Goal: Contribute content: Add original content to the website for others to see

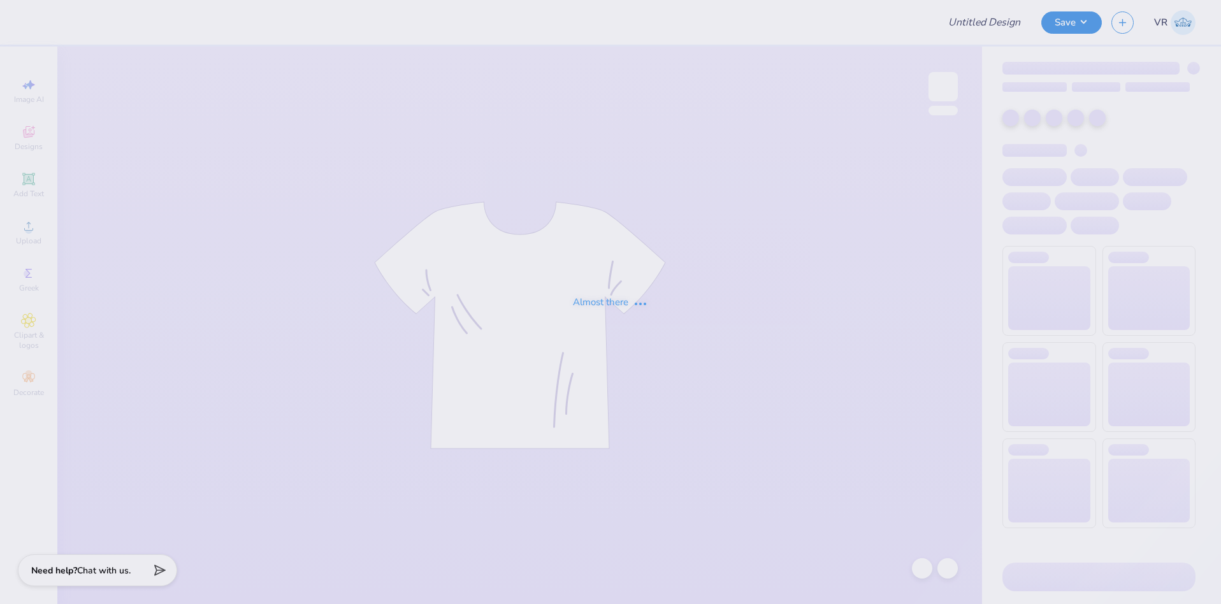
type input "Homecoming Shirts for TTO"
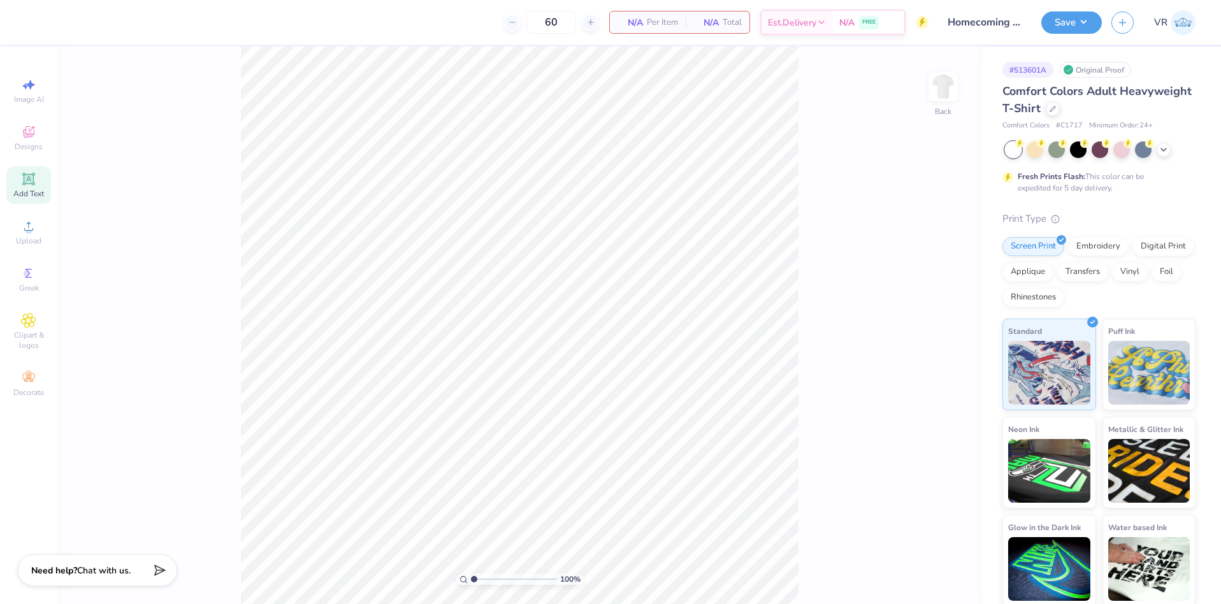
click at [37, 180] on div "Add Text" at bounding box center [28, 185] width 45 height 38
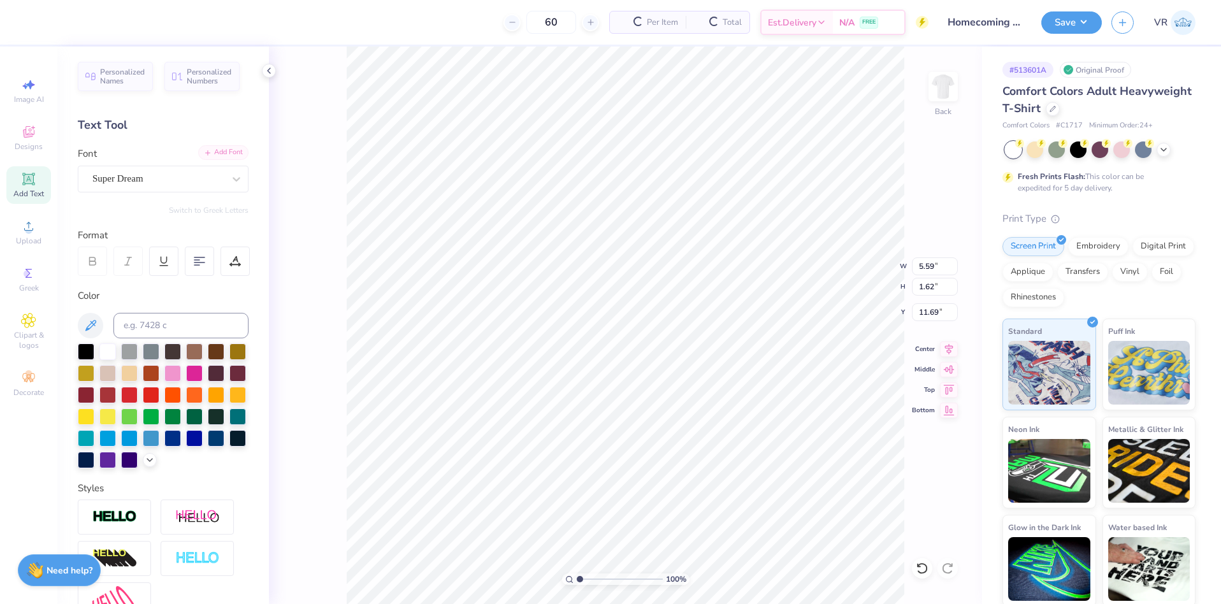
click at [225, 156] on div "Add Font" at bounding box center [223, 152] width 50 height 15
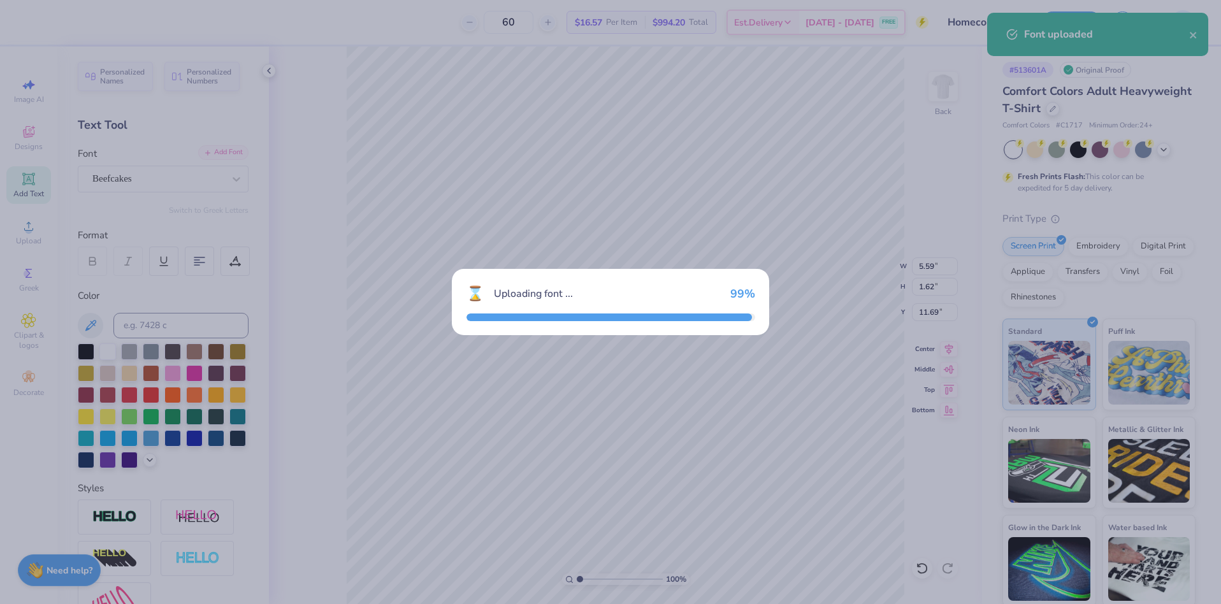
type input "5.17"
type input "1.69"
type input "11.66"
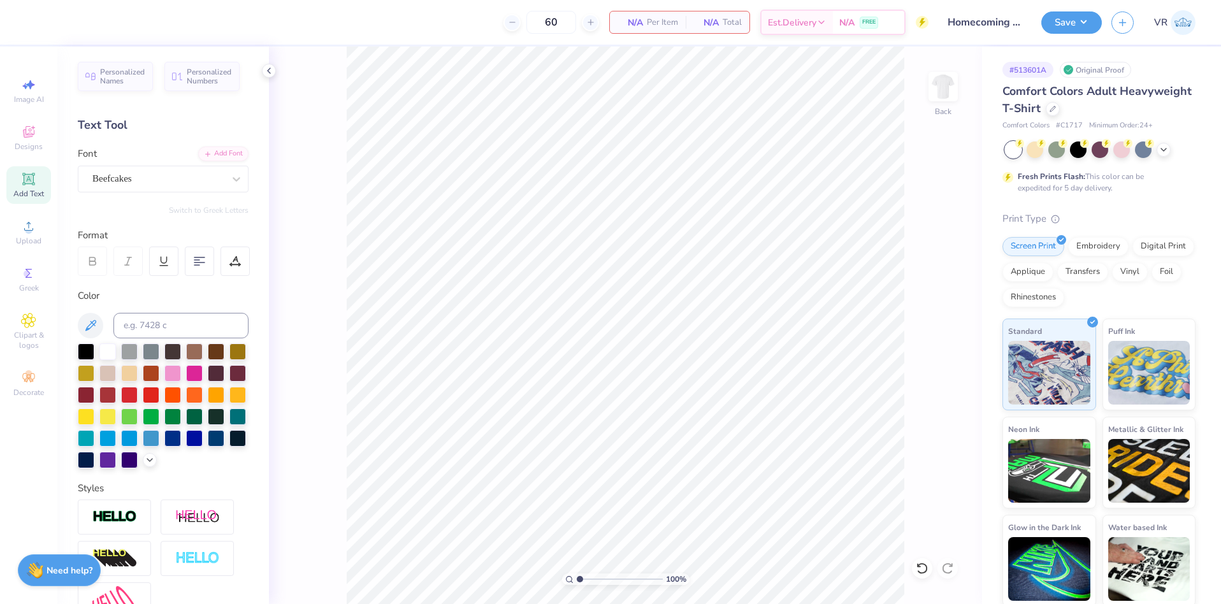
click at [21, 176] on icon at bounding box center [28, 178] width 15 height 15
click at [176, 180] on div "Super Dream" at bounding box center [158, 179] width 134 height 20
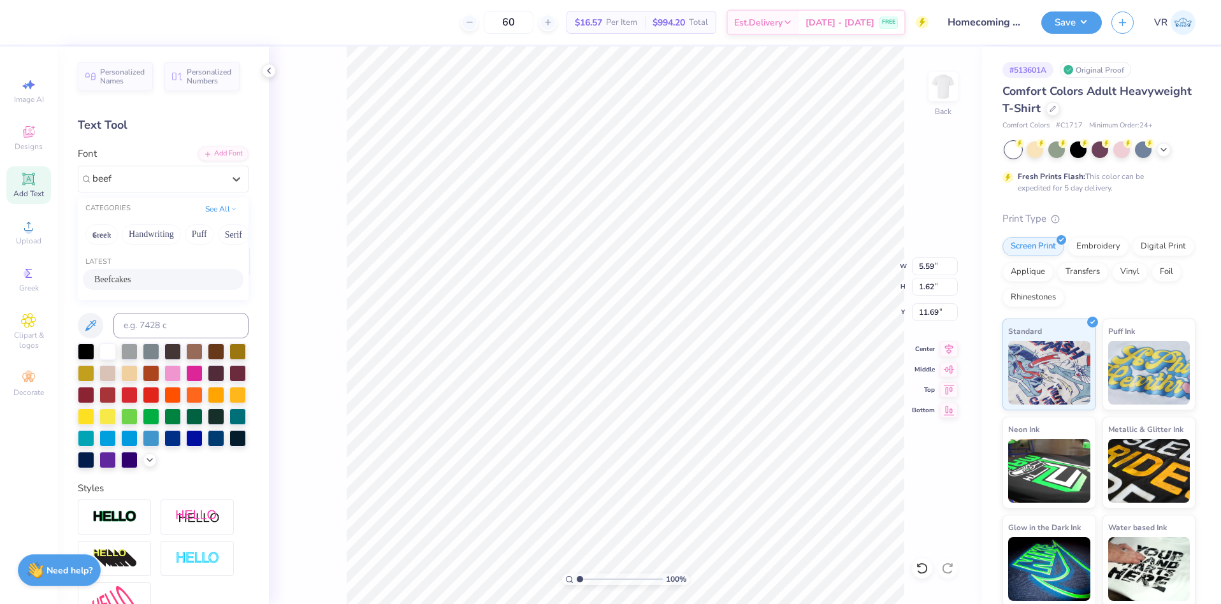
click at [131, 282] on span "Beefcakes" at bounding box center [112, 279] width 37 height 13
type input "beef"
type input "5.17"
type input "1.69"
type input "11.66"
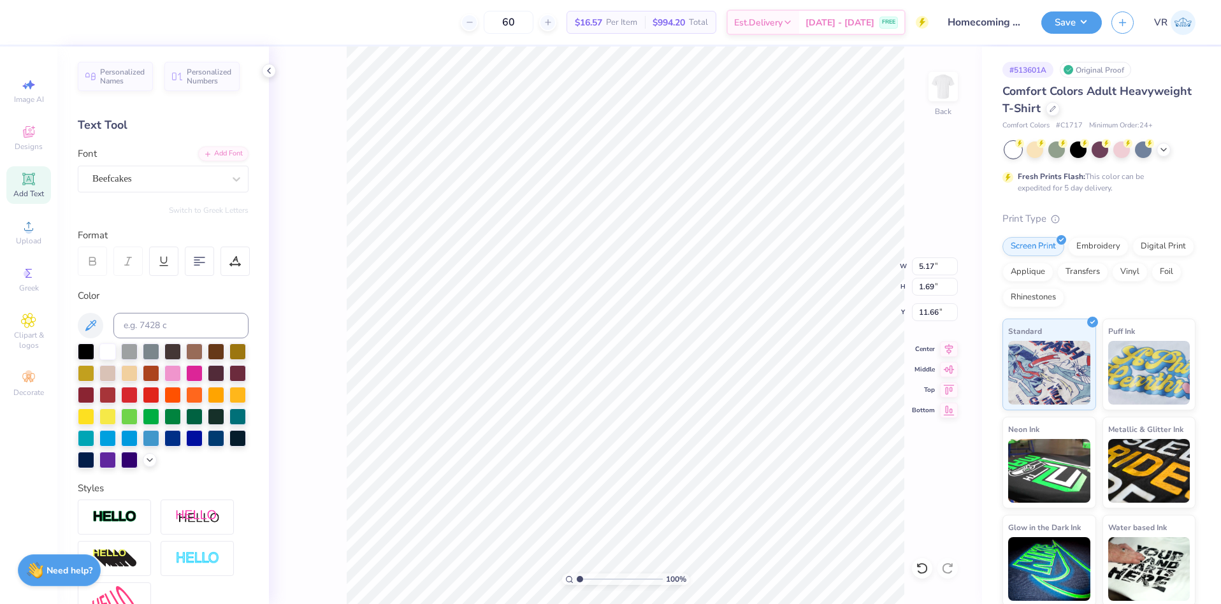
scroll to position [11, 4]
type textarea "theta tau omega"
type input "9.65"
type input "0.77"
click at [952, 348] on icon at bounding box center [949, 347] width 18 height 15
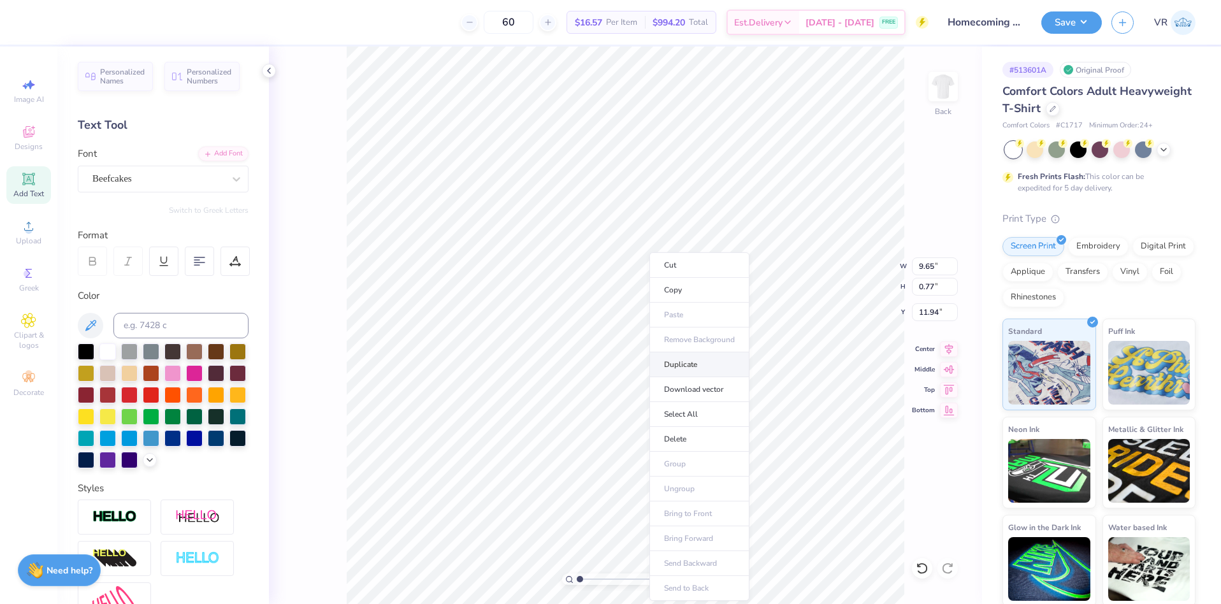
click at [667, 363] on li "Duplicate" at bounding box center [699, 364] width 100 height 25
click at [945, 344] on icon at bounding box center [949, 347] width 8 height 11
type input "12.99"
type textarea "homecoming 2025"
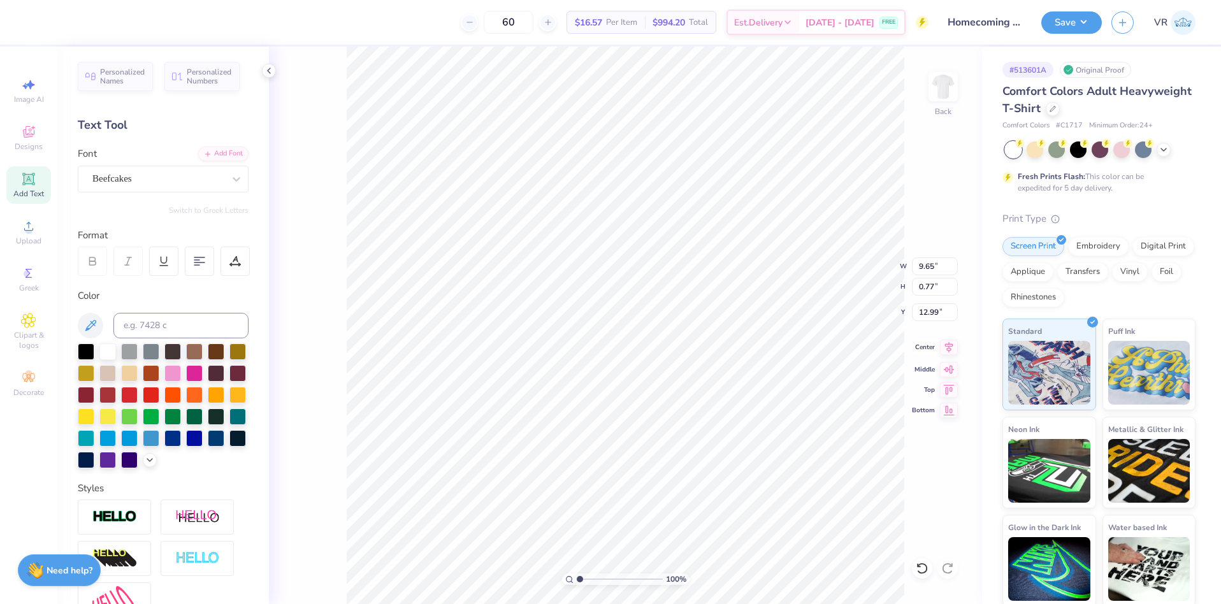
scroll to position [11, 6]
type input "1.90"
type input "11.94"
type input "10.12"
type input "1.90"
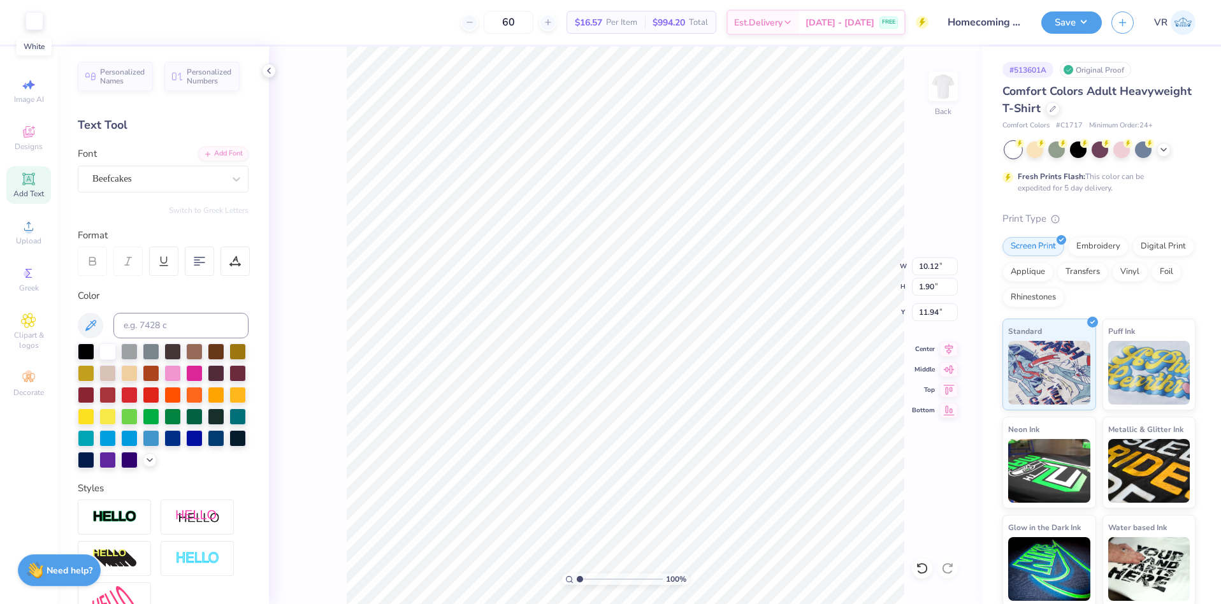
click at [40, 22] on div at bounding box center [34, 21] width 18 height 18
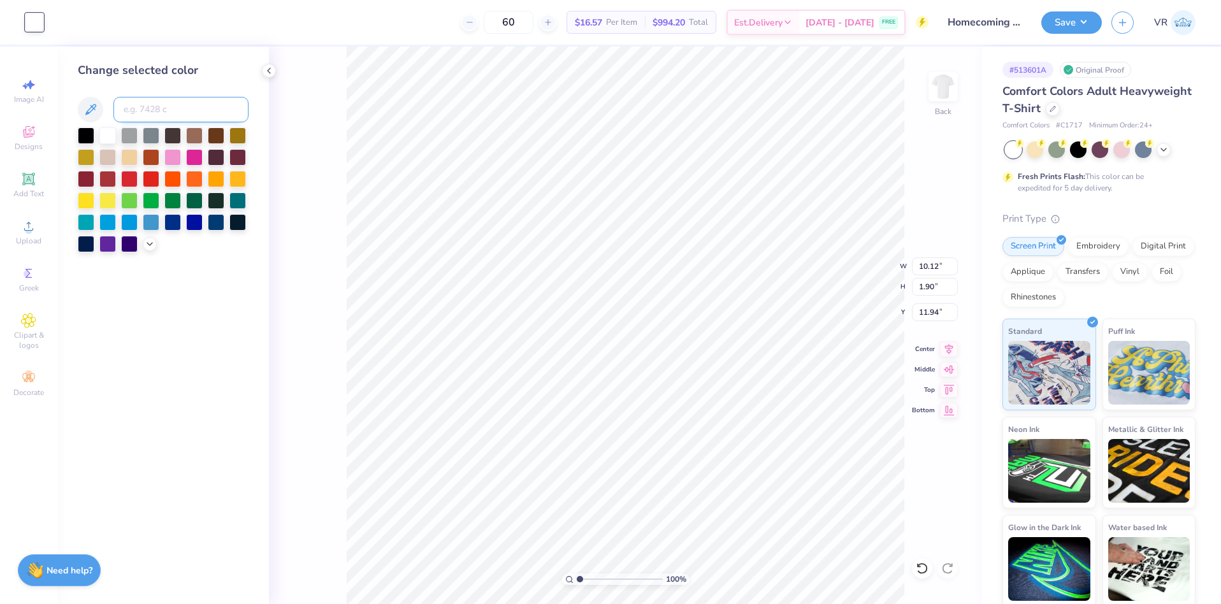
click at [166, 113] on input at bounding box center [180, 109] width 135 height 25
type input "194"
drag, startPoint x: 36, startPoint y: 23, endPoint x: 83, endPoint y: 90, distance: 81.9
click at [36, 23] on div at bounding box center [34, 22] width 18 height 18
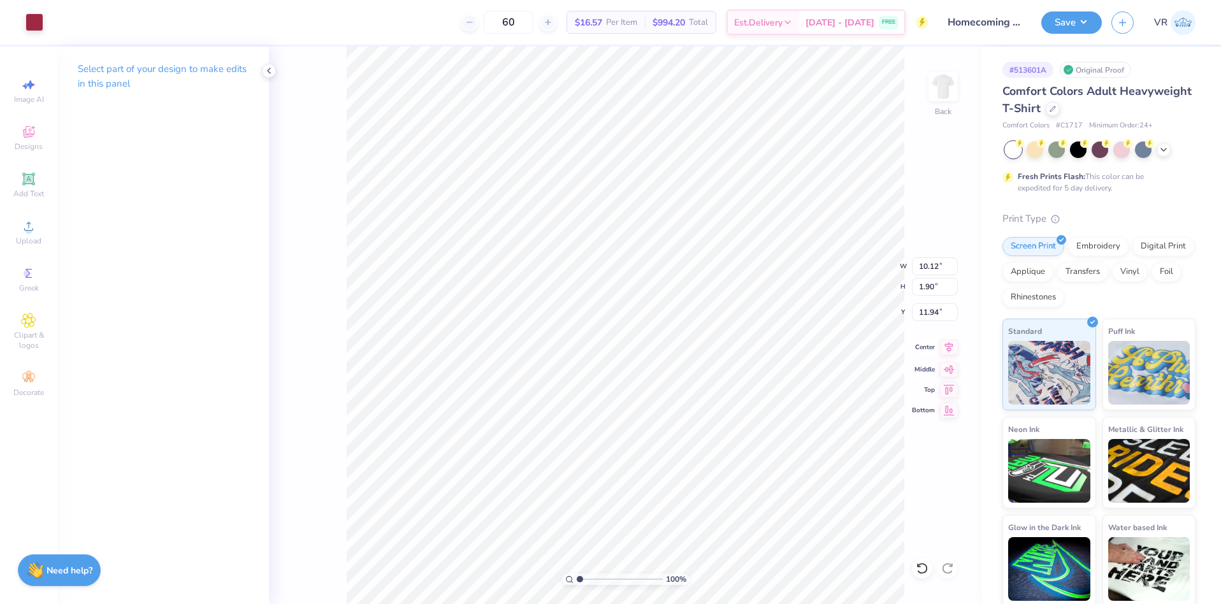
click at [950, 349] on icon at bounding box center [949, 347] width 18 height 15
click at [926, 268] on input "10.12" at bounding box center [935, 266] width 46 height 18
type input "7.00"
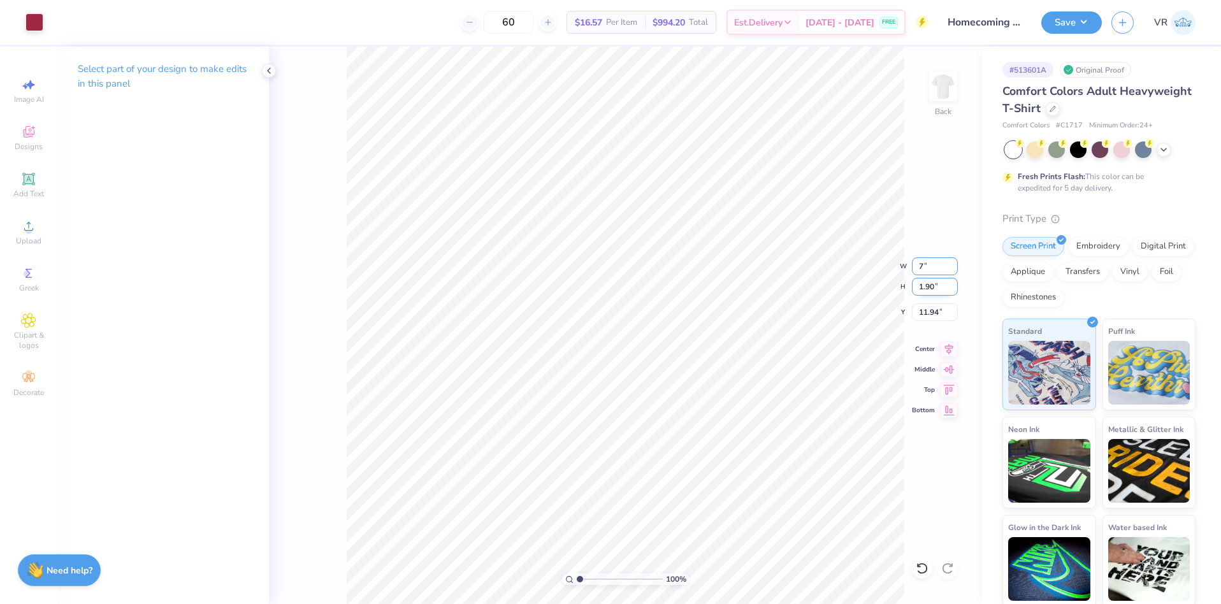
type input "1.31"
type input "4.97"
click at [927, 264] on input "7.00" at bounding box center [935, 266] width 46 height 18
type input "8.00"
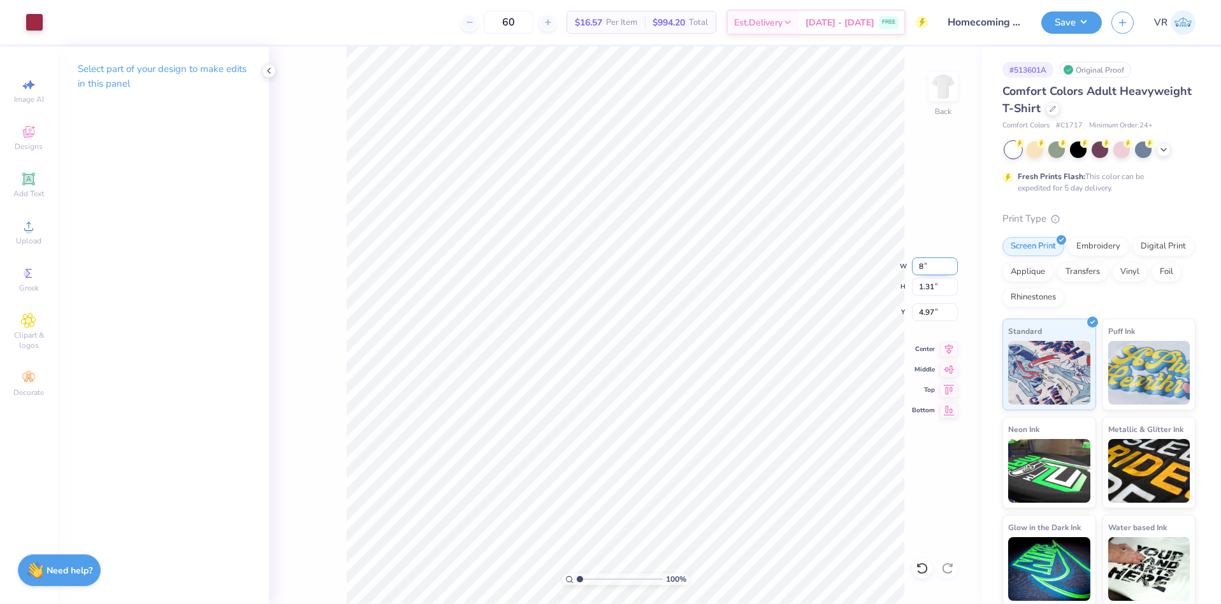
type input "1.50"
click at [925, 313] on input "4.88" at bounding box center [935, 312] width 46 height 18
click at [925, 315] on input "3.00" at bounding box center [935, 312] width 46 height 18
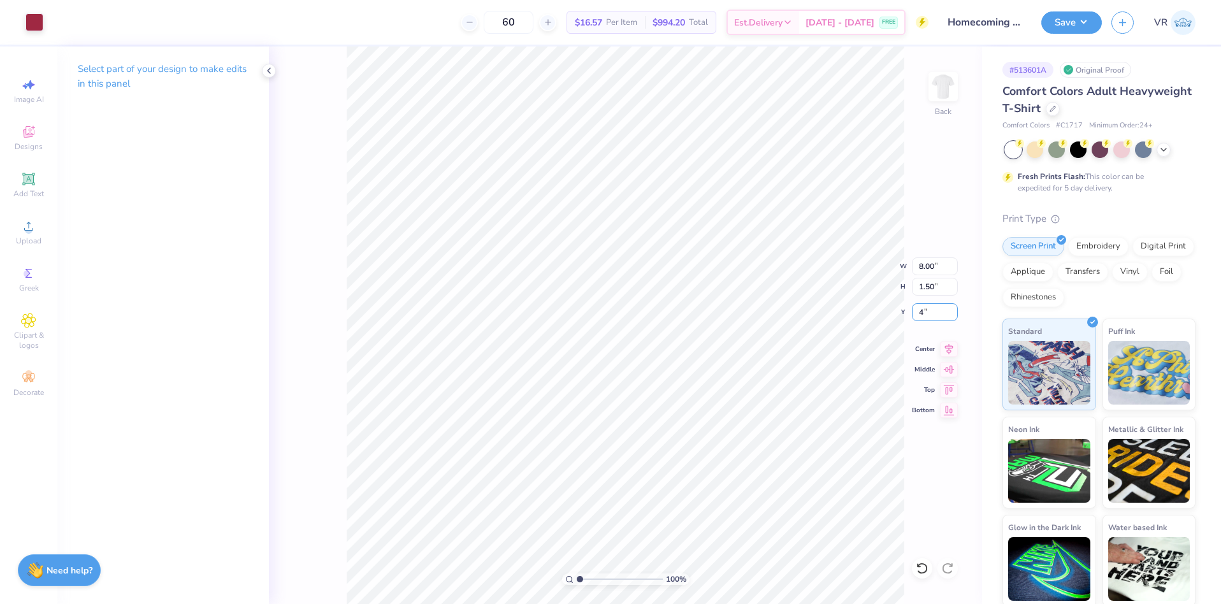
type input "4.00"
click at [944, 85] on img at bounding box center [943, 86] width 51 height 51
click at [34, 236] on span "Upload" at bounding box center [28, 241] width 25 height 10
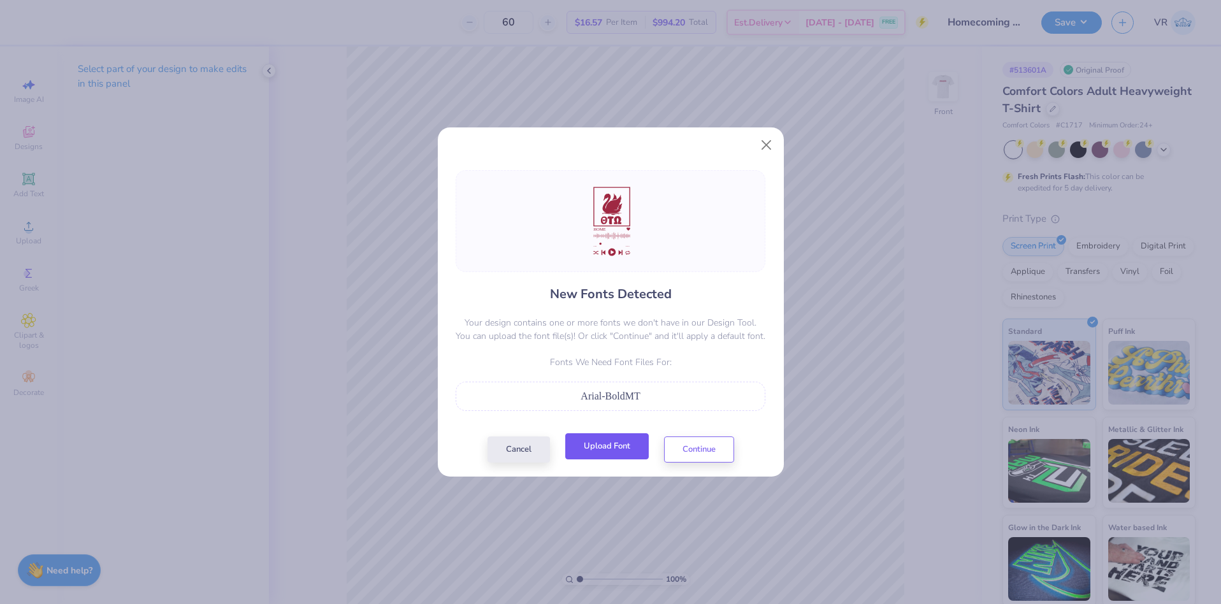
click at [607, 445] on button "Upload Font" at bounding box center [606, 446] width 83 height 26
click at [528, 447] on button "Cancel" at bounding box center [519, 446] width 62 height 26
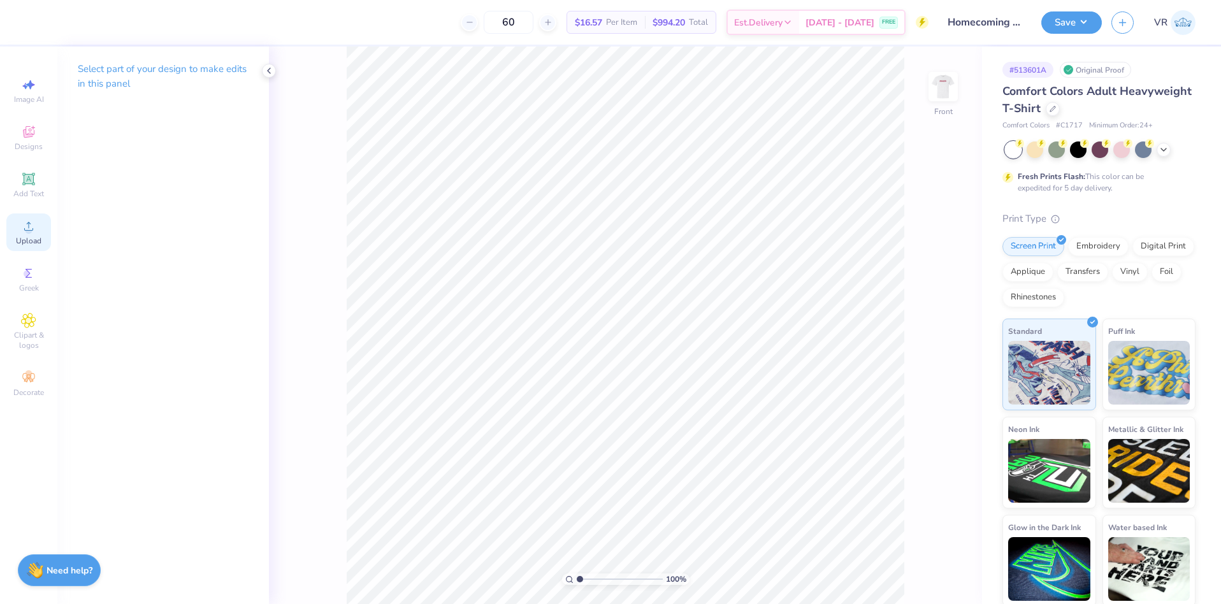
click at [37, 229] on div "Upload" at bounding box center [28, 232] width 45 height 38
click at [40, 236] on span "Upload" at bounding box center [28, 241] width 25 height 10
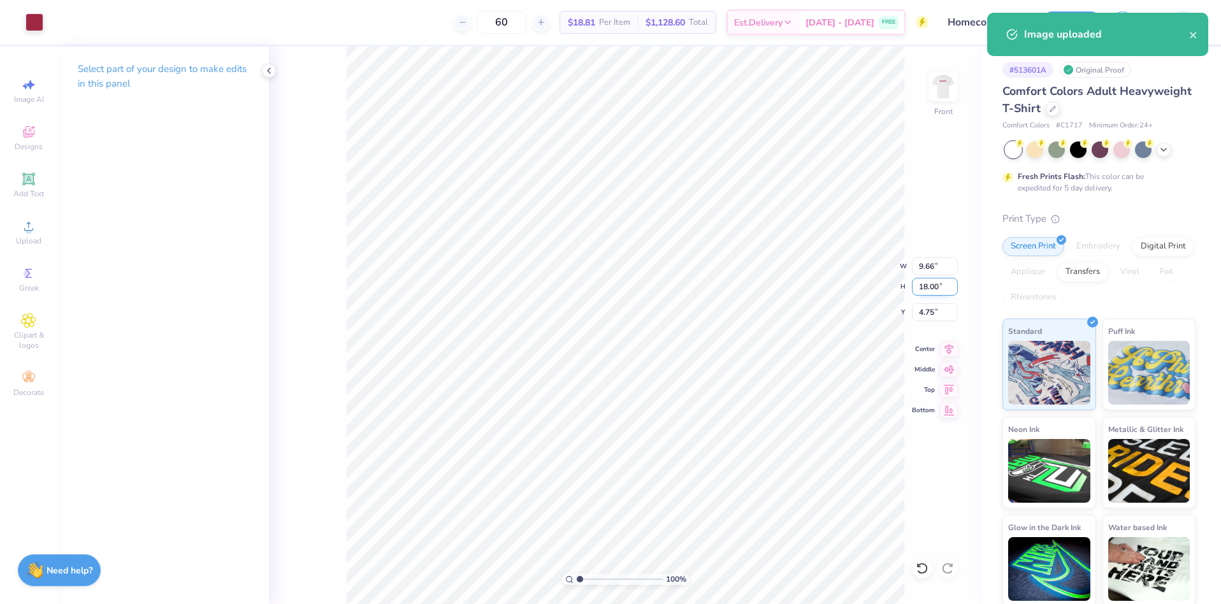
click at [929, 291] on input "18.00" at bounding box center [935, 287] width 46 height 18
type input "15"
type input "8.05"
type input "15.00"
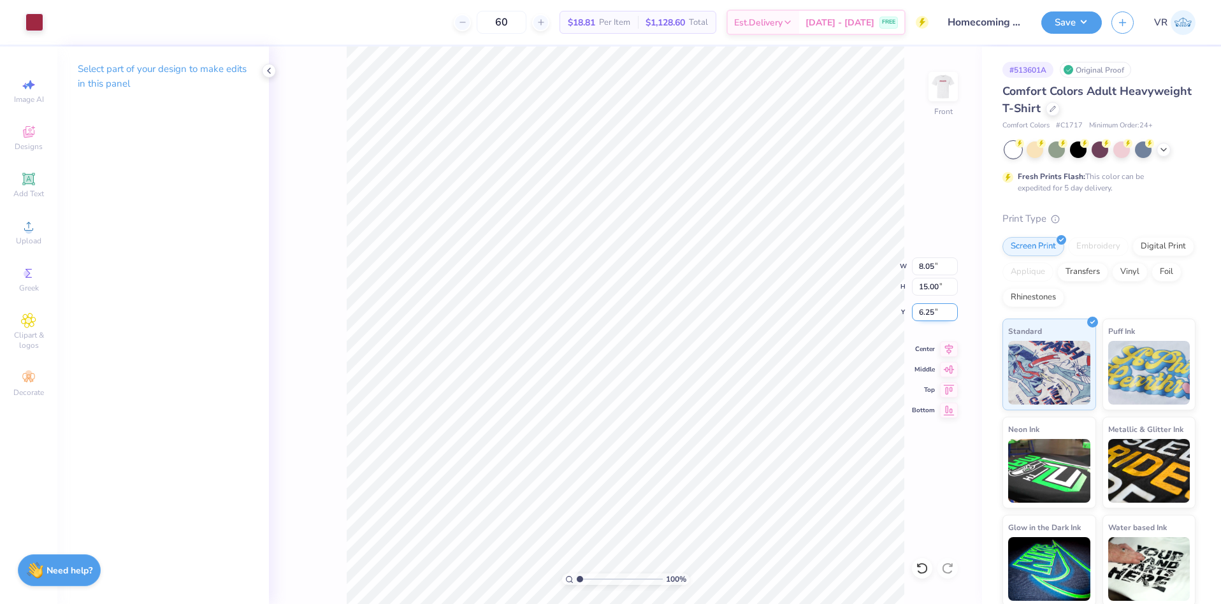
click at [928, 312] on input "6.25" at bounding box center [935, 312] width 46 height 18
type input "3.00"
click at [943, 99] on img at bounding box center [943, 86] width 51 height 51
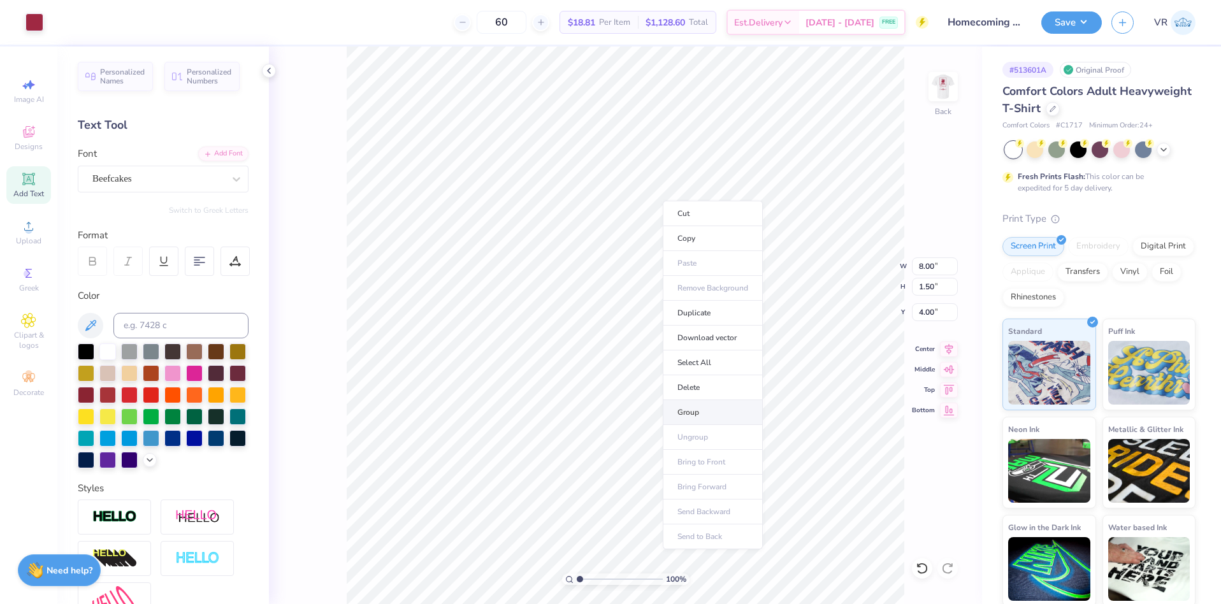
click at [696, 416] on li "Group" at bounding box center [713, 412] width 100 height 25
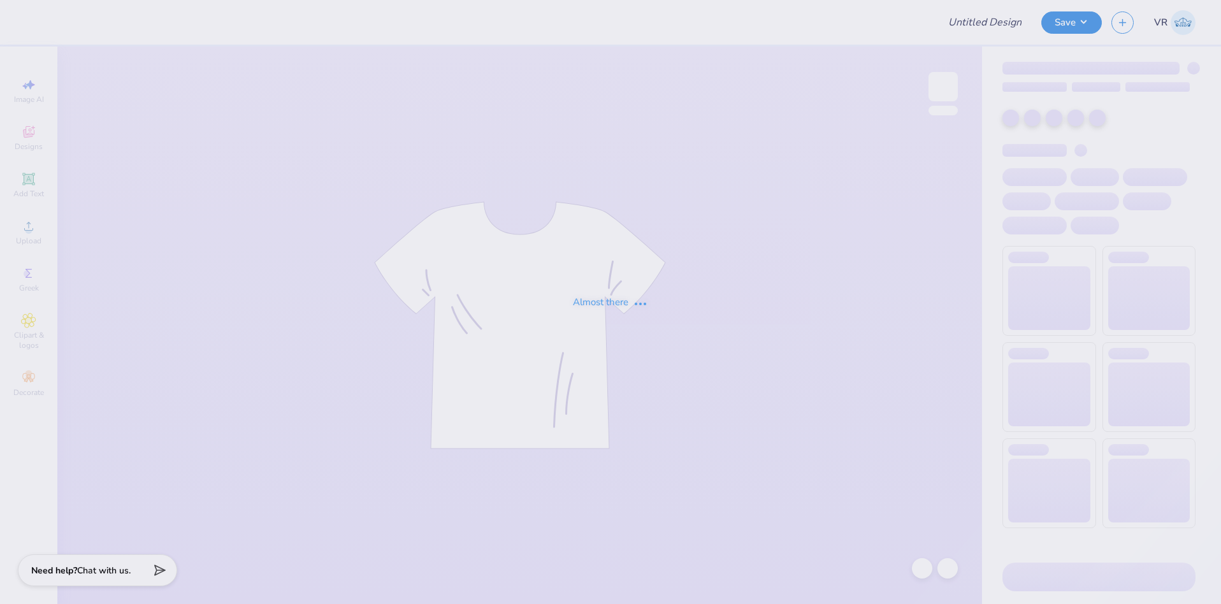
type input "Beta Theta Pi Fall Rush"
